Goal: Task Accomplishment & Management: Manage account settings

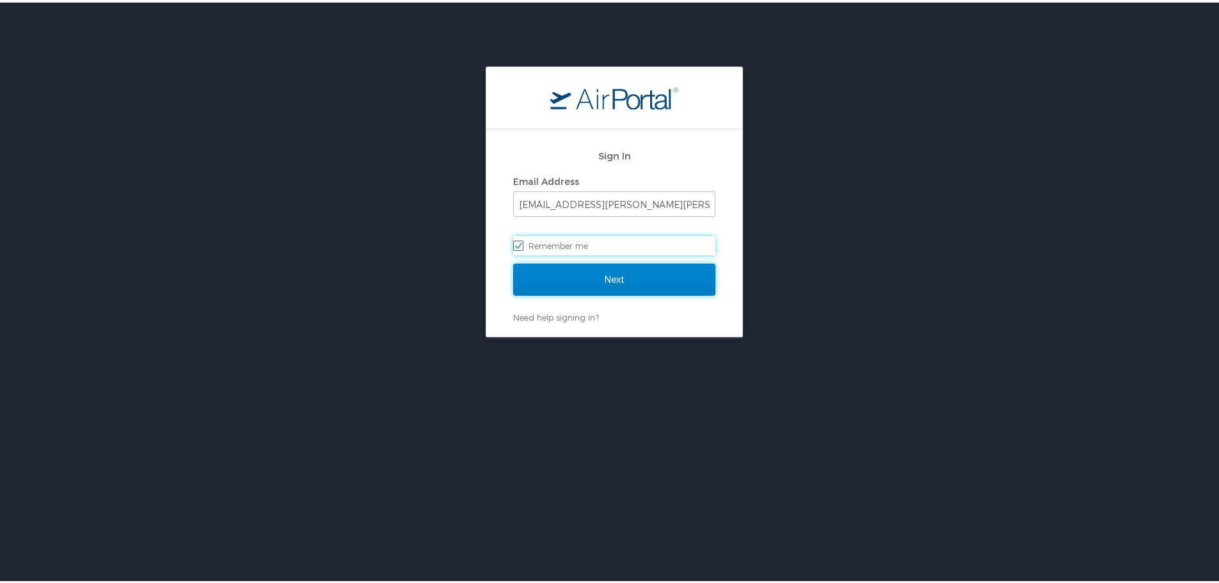
click at [584, 272] on input "Next" at bounding box center [614, 277] width 202 height 32
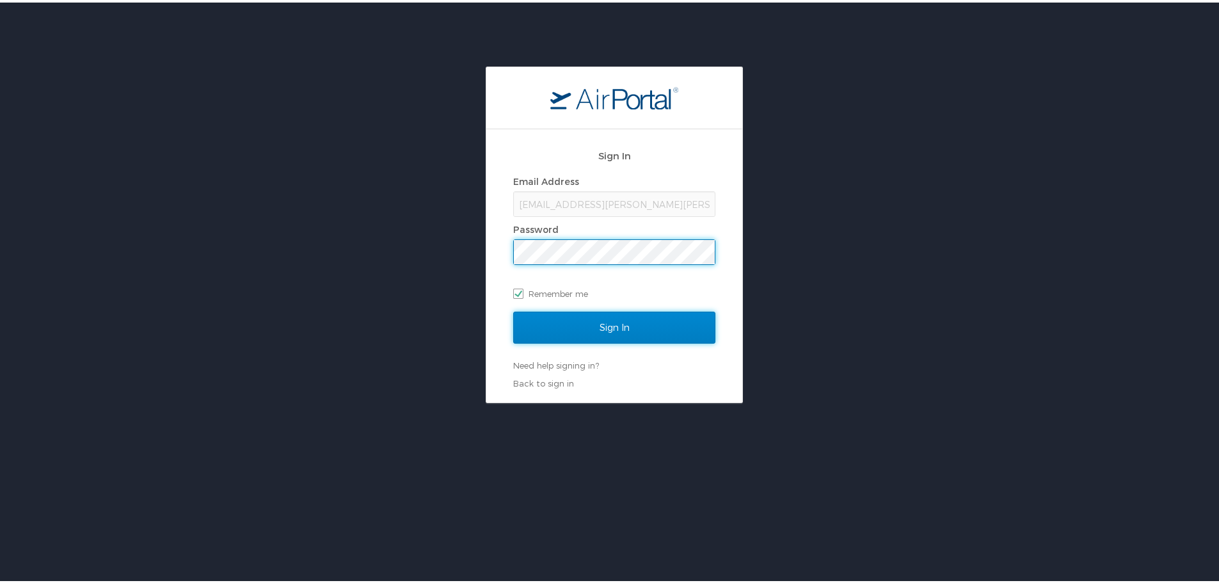
click at [662, 324] on input "Sign In" at bounding box center [614, 325] width 202 height 32
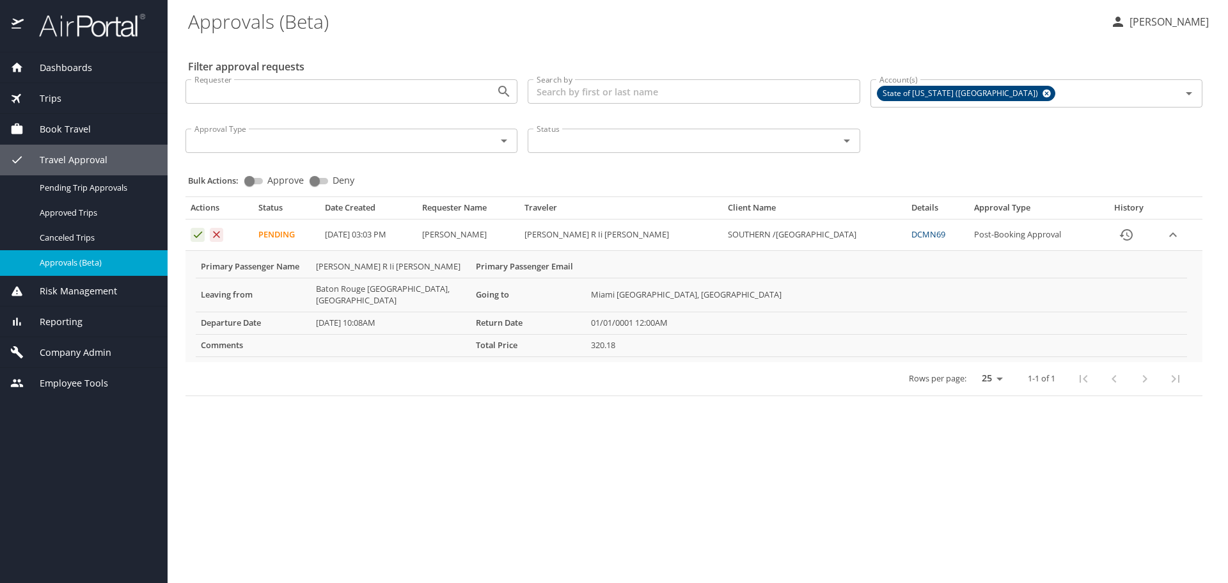
click at [925, 234] on link "DCMN69" at bounding box center [929, 234] width 34 height 12
click at [201, 235] on icon "Approval table" at bounding box center [198, 234] width 12 height 12
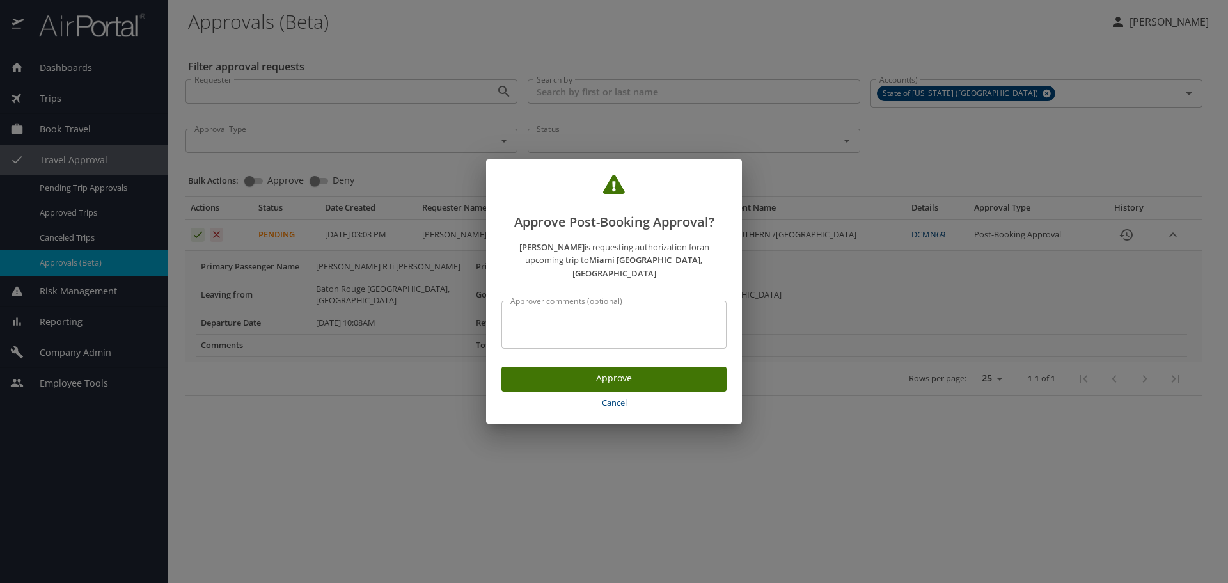
click at [571, 375] on span "Approve" at bounding box center [614, 378] width 205 height 16
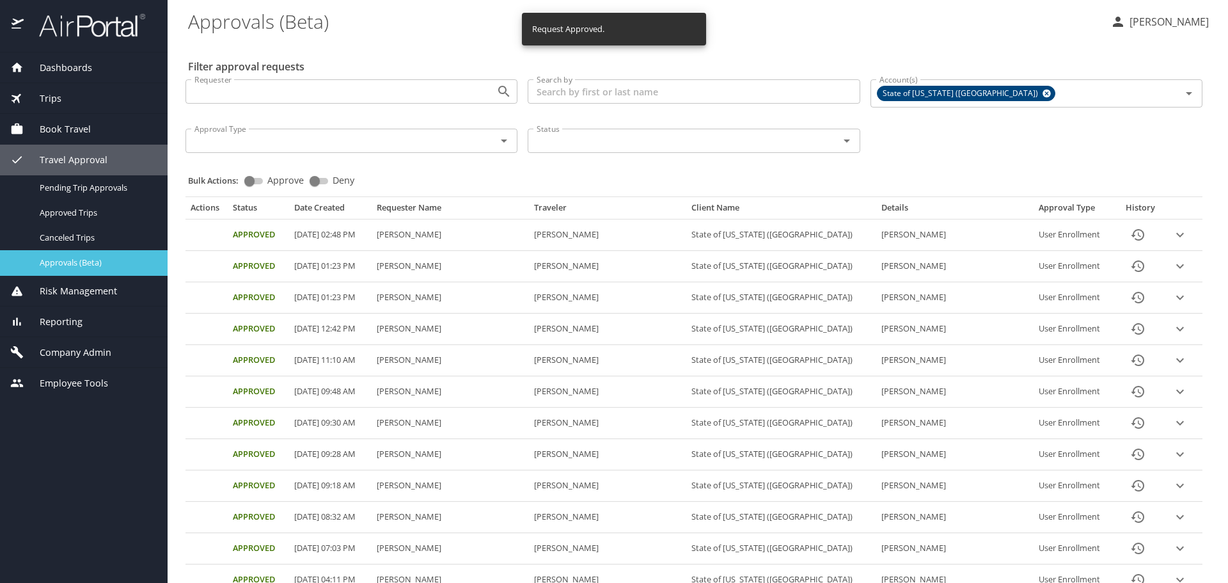
click at [57, 262] on span "Approvals (Beta)" at bounding box center [96, 263] width 113 height 12
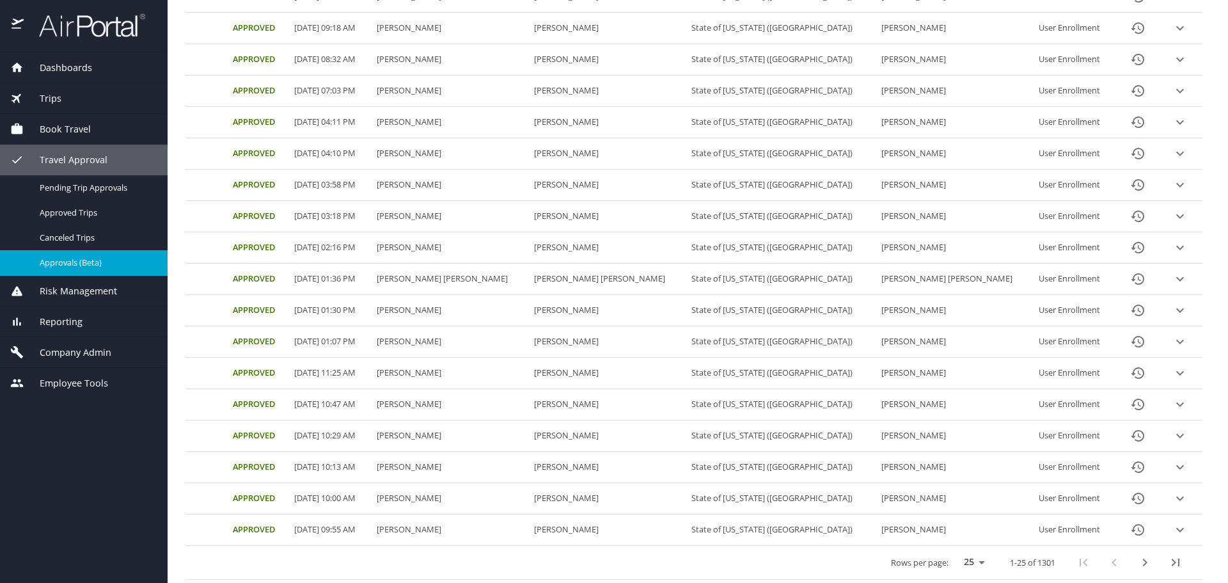
scroll to position [459, 0]
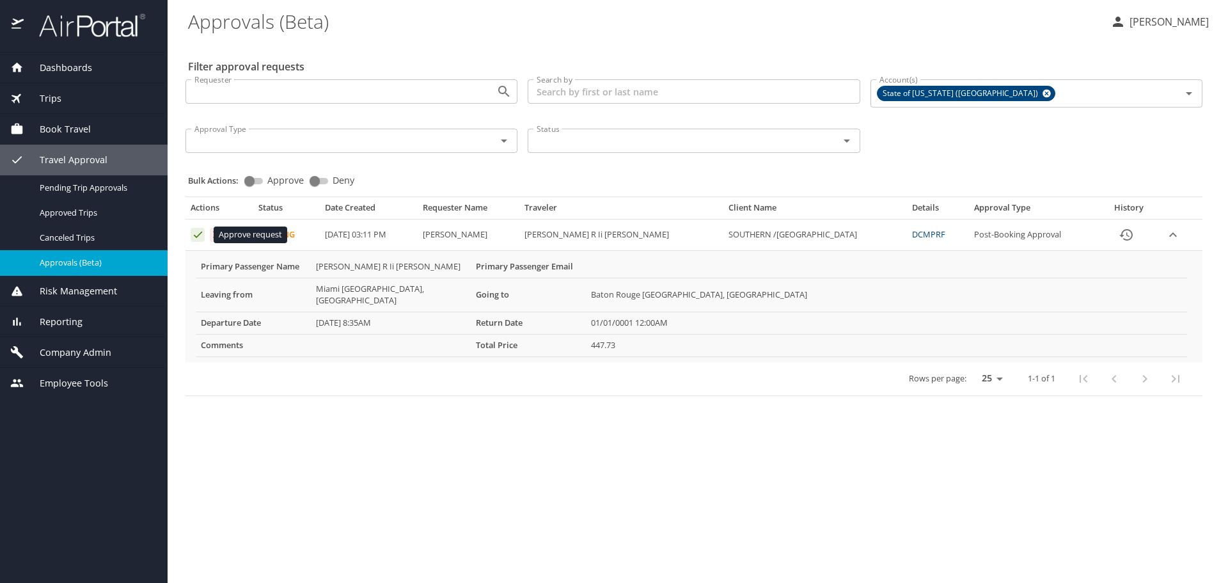
click at [198, 232] on icon "Approval table" at bounding box center [198, 234] width 12 height 12
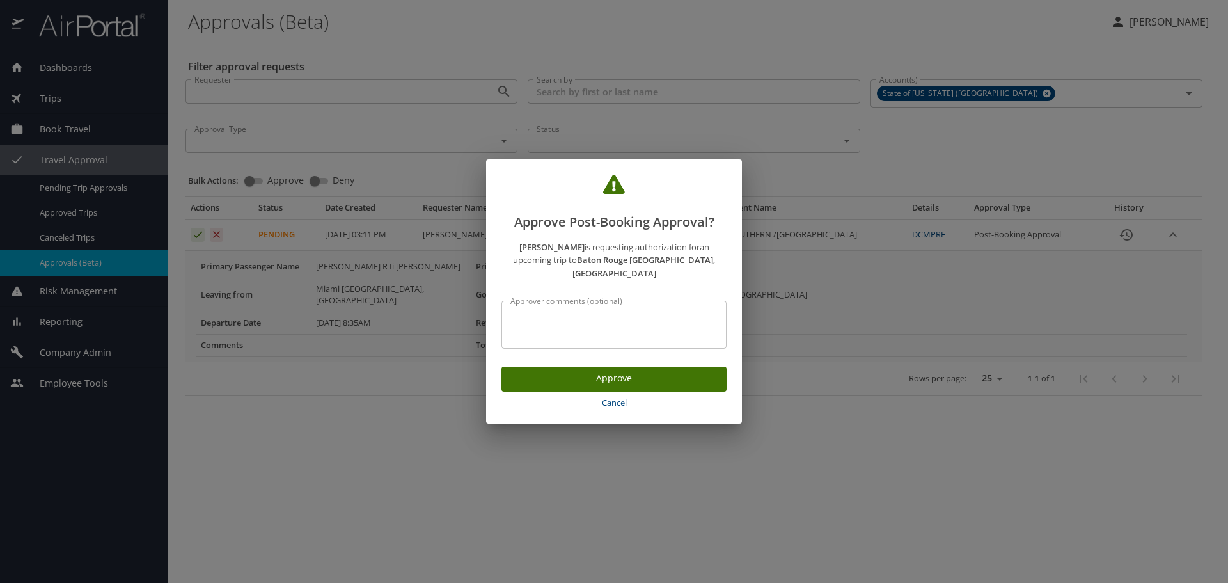
click at [619, 374] on span "Approve" at bounding box center [614, 378] width 205 height 16
